Goal: Information Seeking & Learning: Learn about a topic

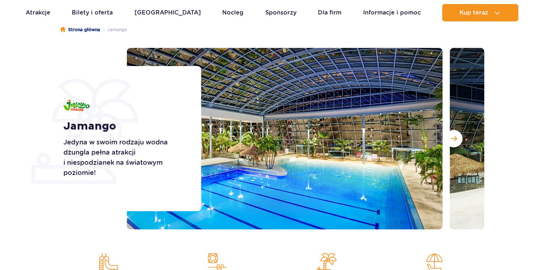
scroll to position [145, 0]
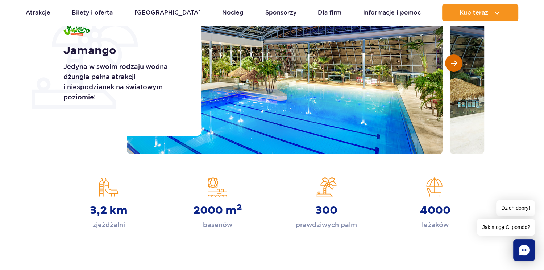
click at [448, 58] on button "Następny slajd" at bounding box center [453, 62] width 17 height 17
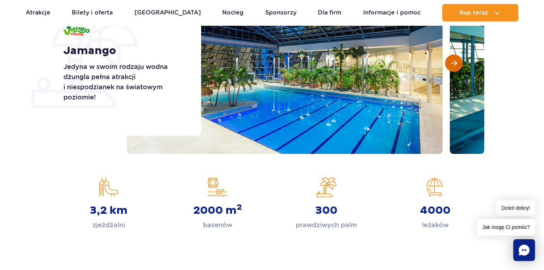
click at [449, 58] on button "Następny slajd" at bounding box center [453, 62] width 17 height 17
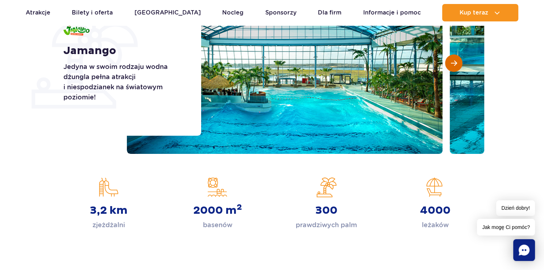
click at [449, 58] on button "Następny slajd" at bounding box center [453, 62] width 17 height 17
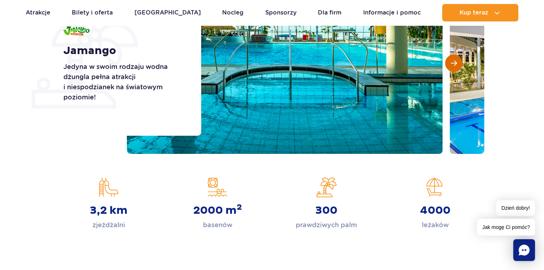
click at [449, 58] on button "Następny slajd" at bounding box center [453, 62] width 17 height 17
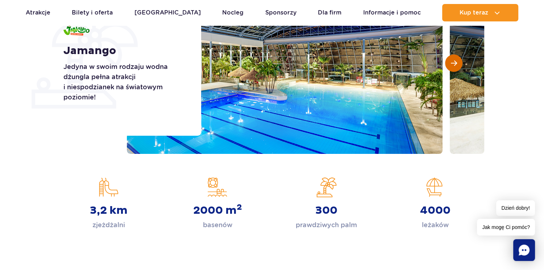
click at [449, 58] on button "Następny slajd" at bounding box center [453, 62] width 17 height 17
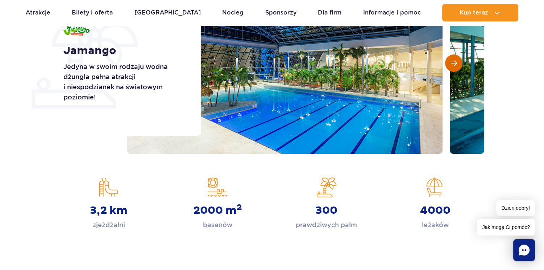
click at [449, 58] on button "Następny slajd" at bounding box center [453, 62] width 17 height 17
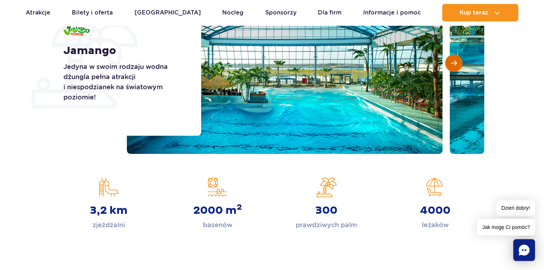
click at [449, 58] on button "Następny slajd" at bounding box center [453, 62] width 17 height 17
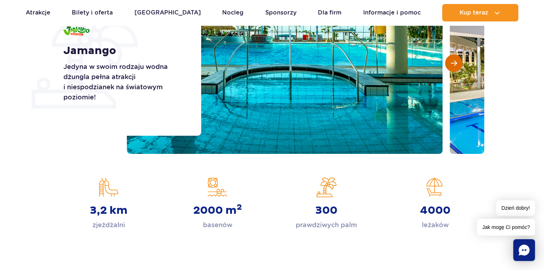
click at [449, 58] on button "Następny slajd" at bounding box center [453, 62] width 17 height 17
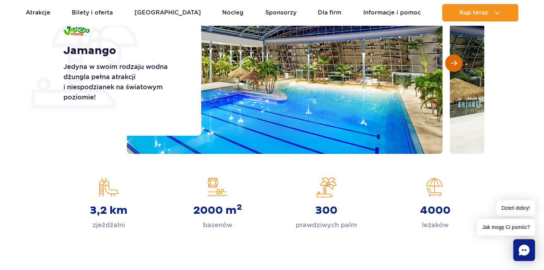
click at [449, 58] on button "Następny slajd" at bounding box center [453, 62] width 17 height 17
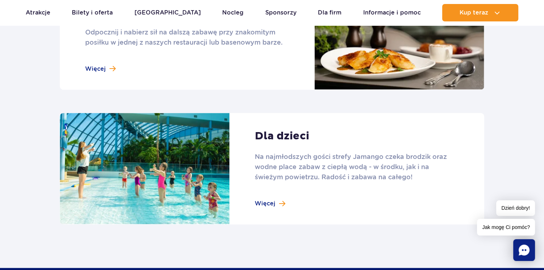
scroll to position [1088, 0]
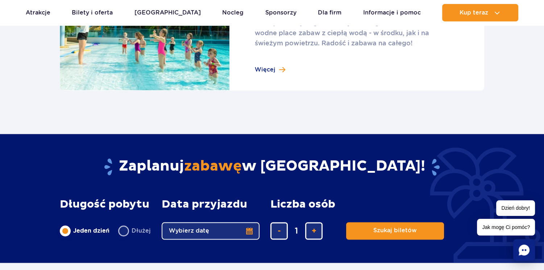
click at [258, 70] on link at bounding box center [272, 35] width 425 height 112
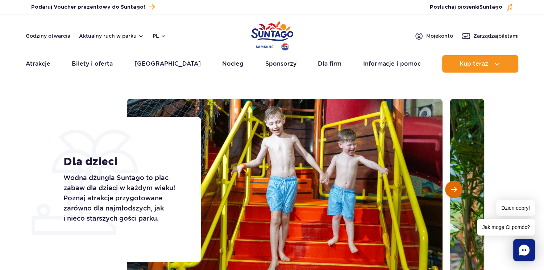
click at [450, 185] on button "Następny slajd" at bounding box center [453, 189] width 17 height 17
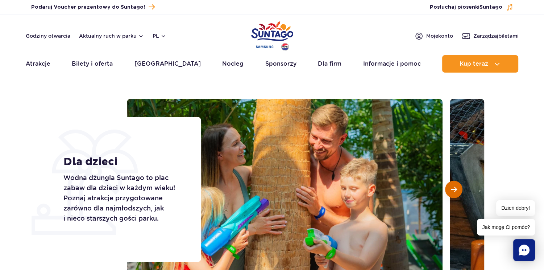
click at [450, 185] on button "Następny slajd" at bounding box center [453, 189] width 17 height 17
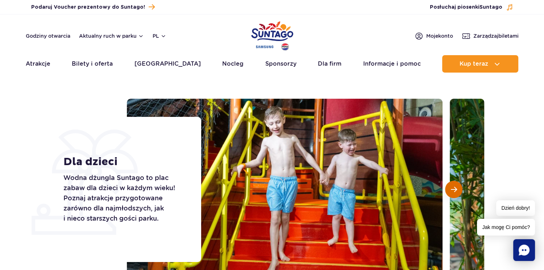
click at [450, 185] on button "Następny slajd" at bounding box center [453, 189] width 17 height 17
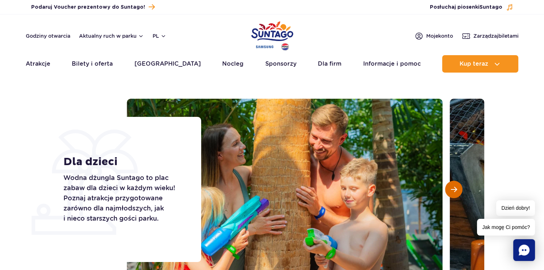
click at [450, 185] on button "Następny slajd" at bounding box center [453, 189] width 17 height 17
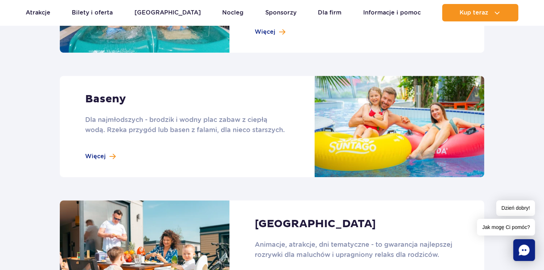
scroll to position [653, 0]
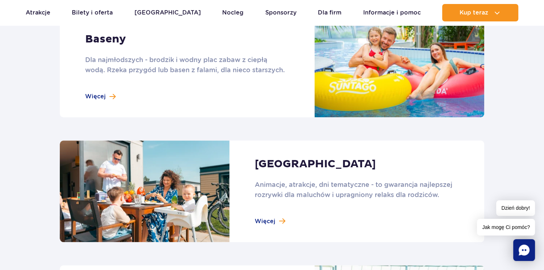
click at [116, 86] on link at bounding box center [272, 66] width 425 height 101
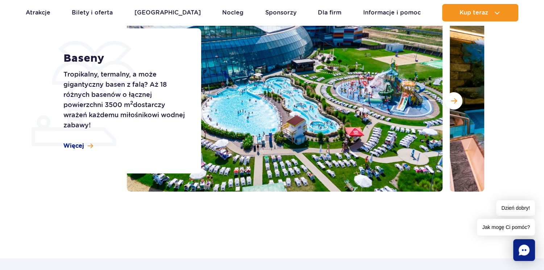
scroll to position [73, 0]
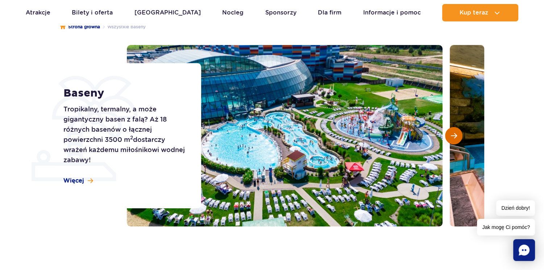
click at [455, 132] on span "Następny slajd" at bounding box center [454, 135] width 6 height 7
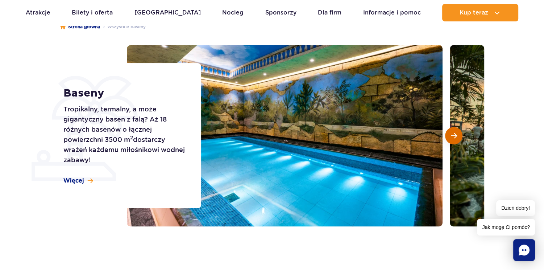
click at [455, 132] on span "Następny slajd" at bounding box center [454, 135] width 6 height 7
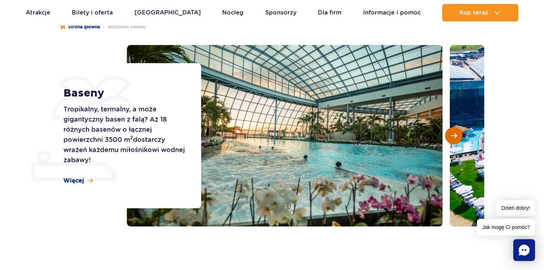
click at [455, 132] on span "Następny slajd" at bounding box center [454, 135] width 6 height 7
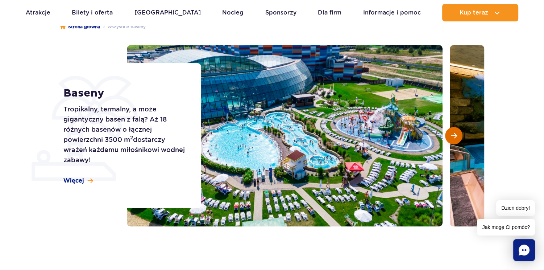
click at [455, 132] on span "Następny slajd" at bounding box center [454, 135] width 6 height 7
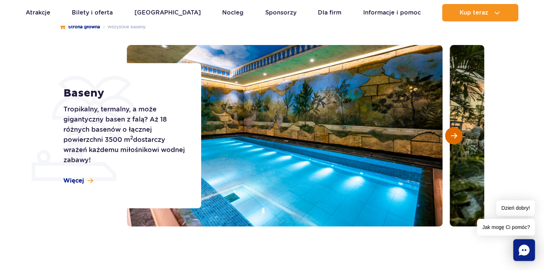
click at [455, 132] on span "Następny slajd" at bounding box center [454, 135] width 6 height 7
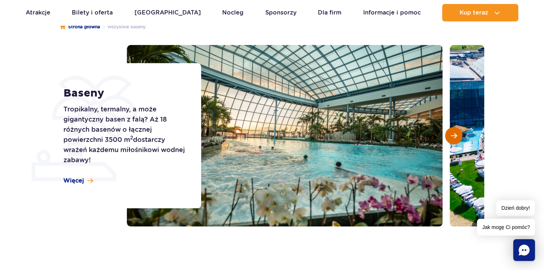
click at [455, 132] on span "Następny slajd" at bounding box center [454, 135] width 6 height 7
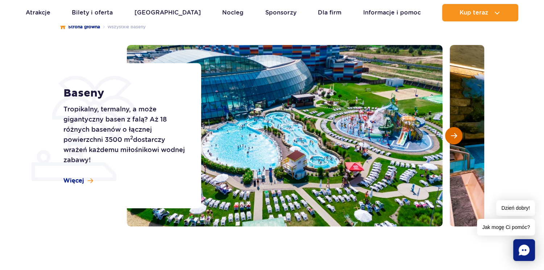
click at [455, 132] on span "Następny slajd" at bounding box center [454, 135] width 6 height 7
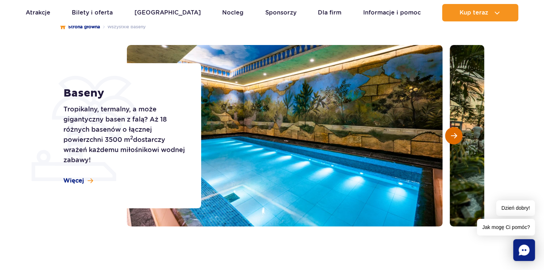
click at [455, 132] on span "Następny slajd" at bounding box center [454, 135] width 6 height 7
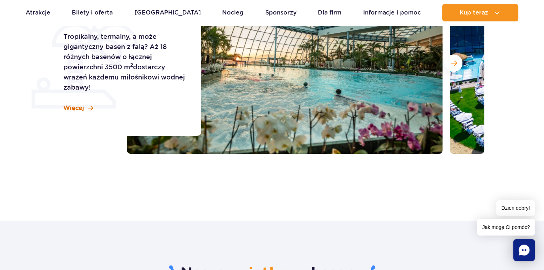
click at [68, 110] on span "Więcej" at bounding box center [73, 108] width 21 height 8
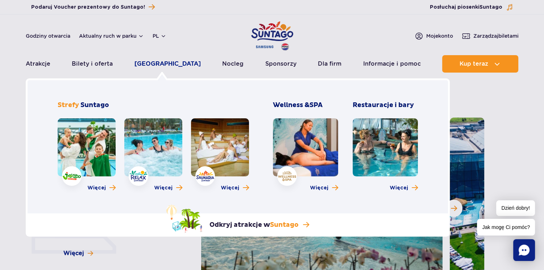
click at [152, 61] on link "[GEOGRAPHIC_DATA]" at bounding box center [168, 63] width 66 height 17
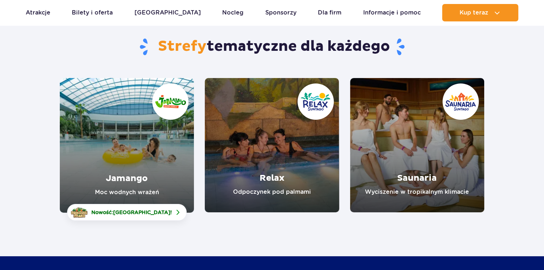
scroll to position [73, 0]
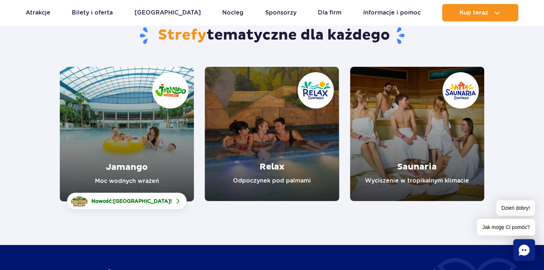
click at [128, 150] on link "Jamango" at bounding box center [127, 134] width 134 height 135
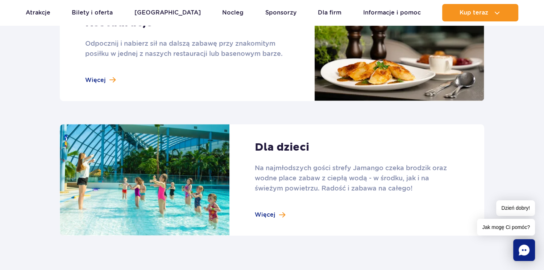
scroll to position [1088, 0]
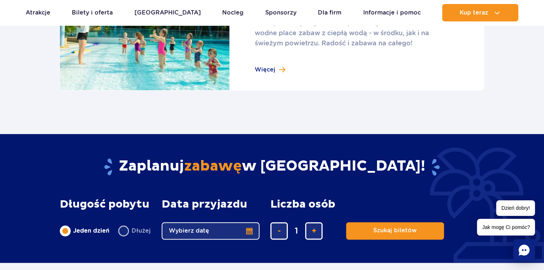
click at [262, 73] on link at bounding box center [272, 35] width 425 height 112
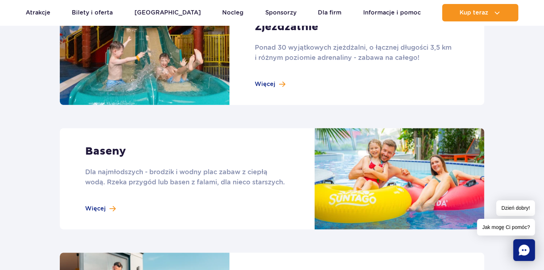
scroll to position [435, 0]
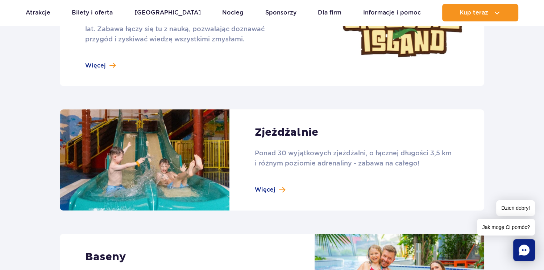
click at [280, 187] on link at bounding box center [272, 159] width 425 height 101
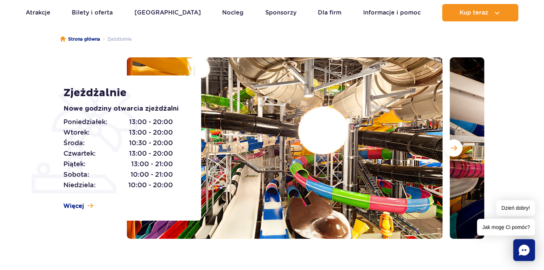
scroll to position [73, 0]
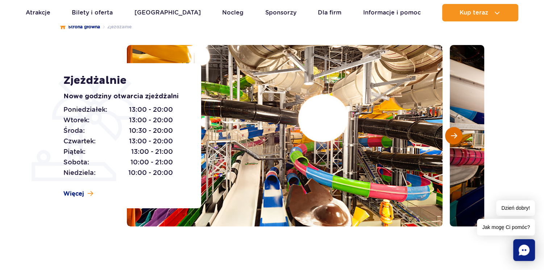
click at [451, 135] on span "Następny slajd" at bounding box center [454, 135] width 6 height 7
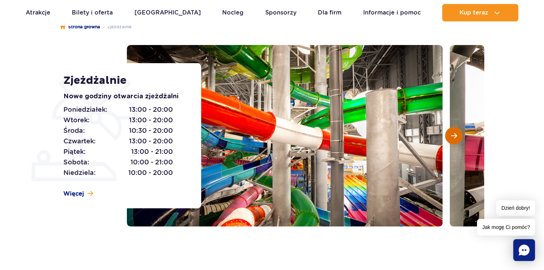
click at [451, 135] on span "Następny slajd" at bounding box center [454, 135] width 6 height 7
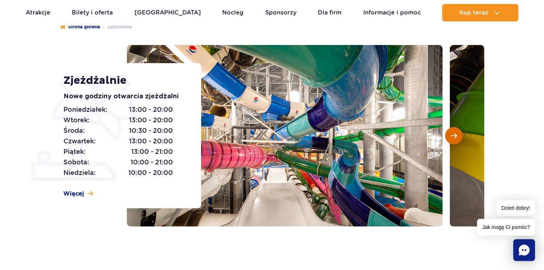
click at [451, 135] on span "Następny slajd" at bounding box center [454, 135] width 6 height 7
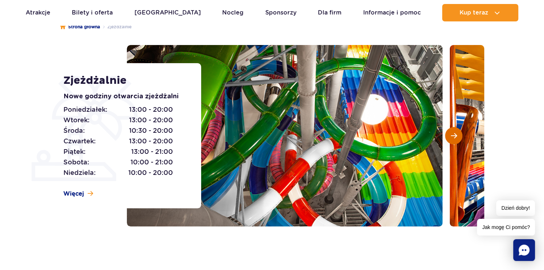
click at [451, 135] on span "Następny slajd" at bounding box center [454, 135] width 6 height 7
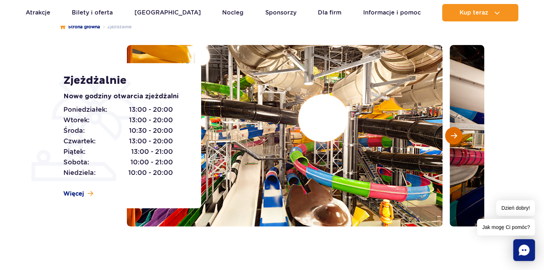
click at [451, 135] on span "Następny slajd" at bounding box center [454, 135] width 6 height 7
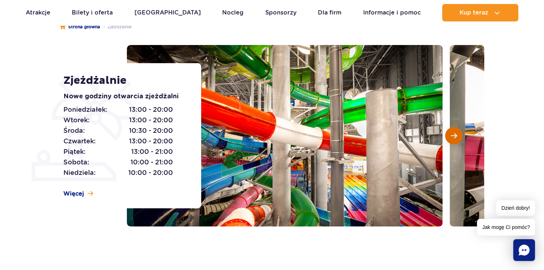
click at [451, 135] on span "Następny slajd" at bounding box center [454, 135] width 6 height 7
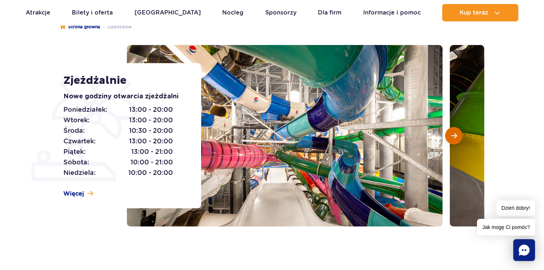
click at [451, 135] on span "Następny slajd" at bounding box center [454, 135] width 6 height 7
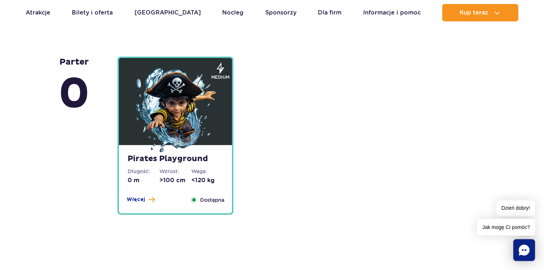
scroll to position [1813, 0]
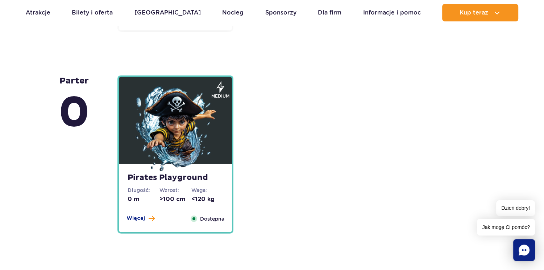
click at [165, 126] on img at bounding box center [175, 129] width 87 height 87
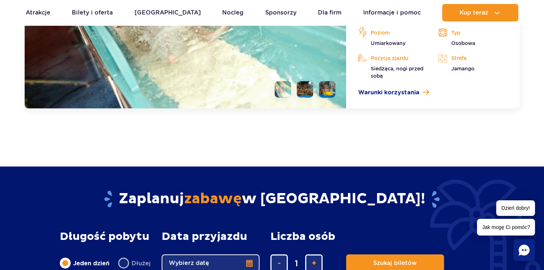
scroll to position [2019, 0]
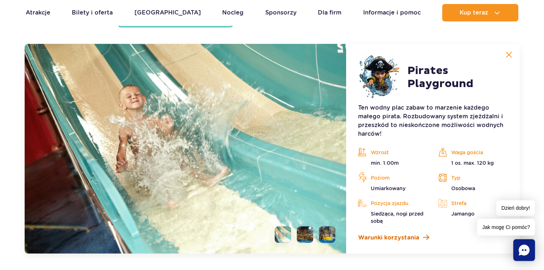
click at [382, 240] on span "Warunki korzystania" at bounding box center [388, 237] width 61 height 9
click at [303, 233] on li at bounding box center [305, 234] width 16 height 16
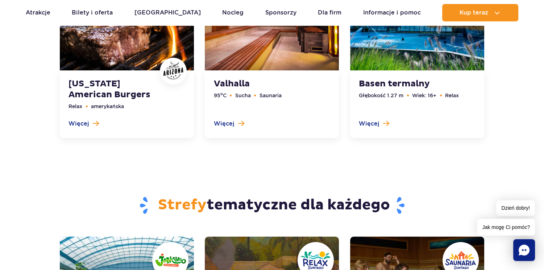
scroll to position [2599, 0]
